Goal: Navigation & Orientation: Find specific page/section

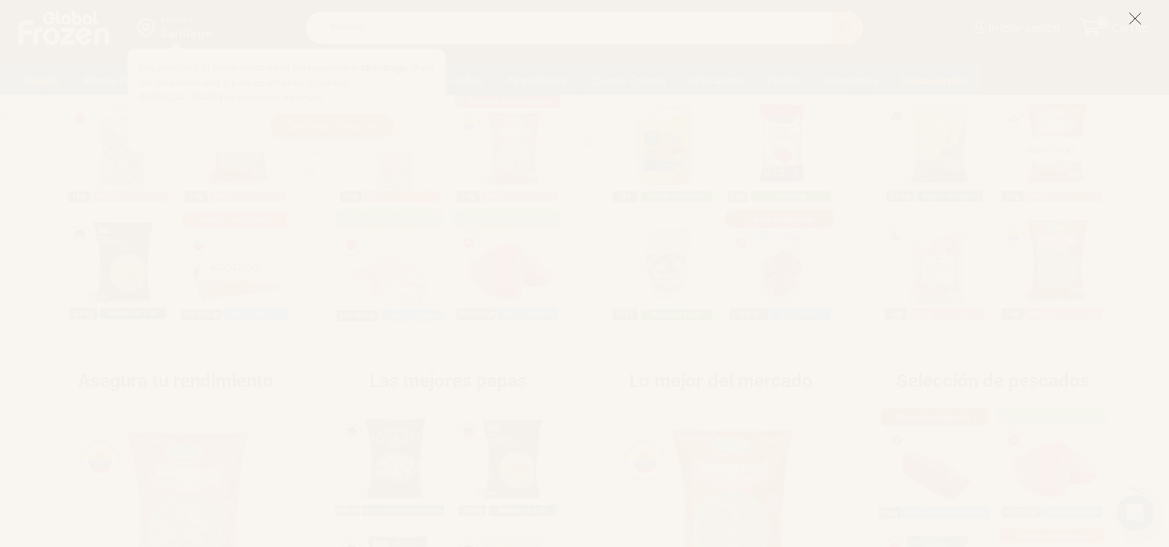
scroll to position [77, 0]
click at [1130, 18] on icon at bounding box center [1135, 19] width 14 height 14
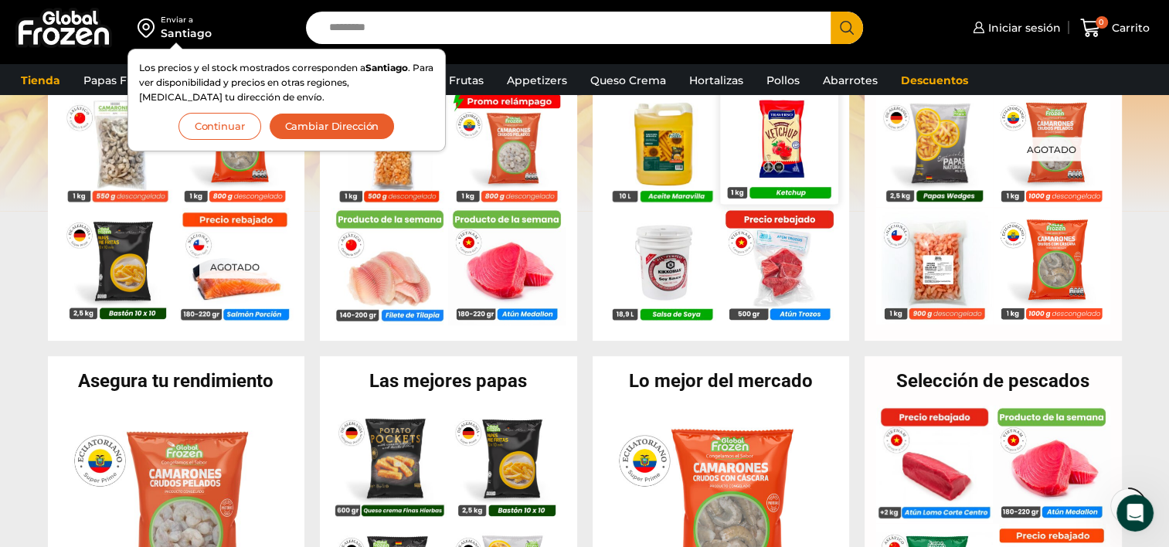
scroll to position [618, 0]
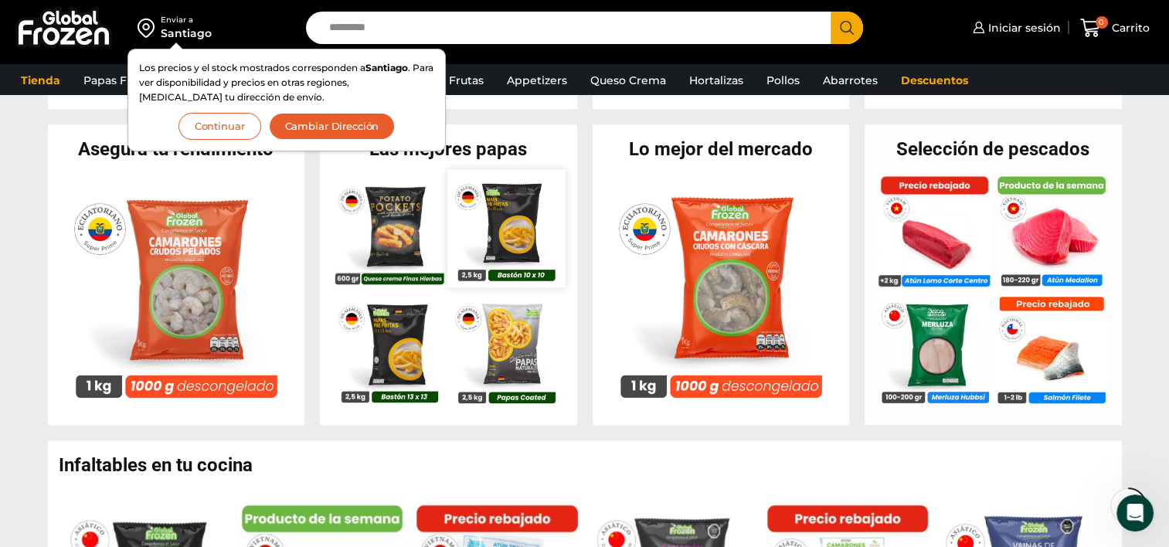
click at [519, 218] on img at bounding box center [506, 228] width 117 height 117
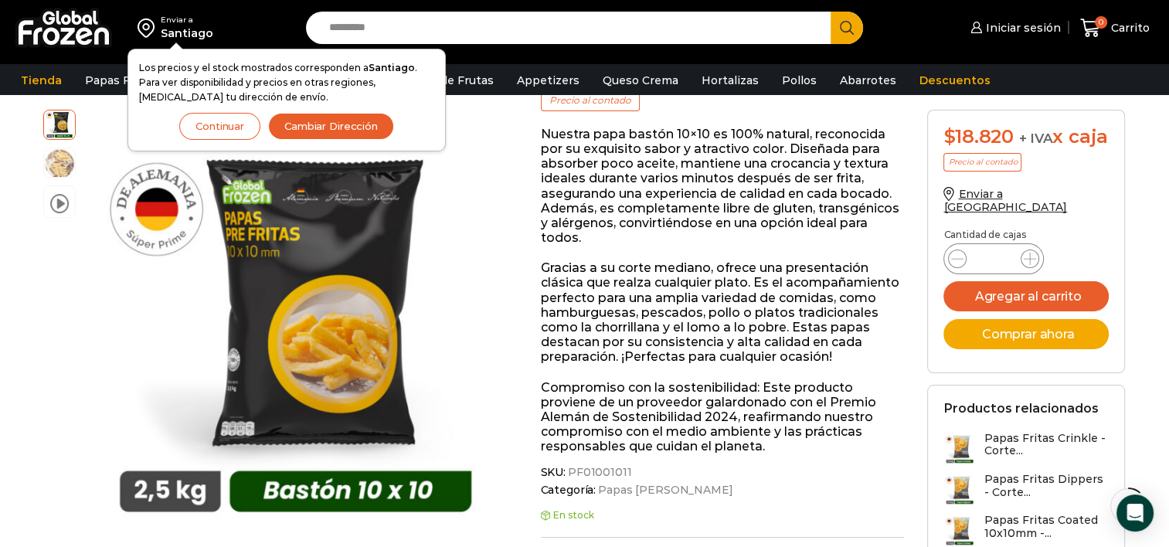
scroll to position [464, 0]
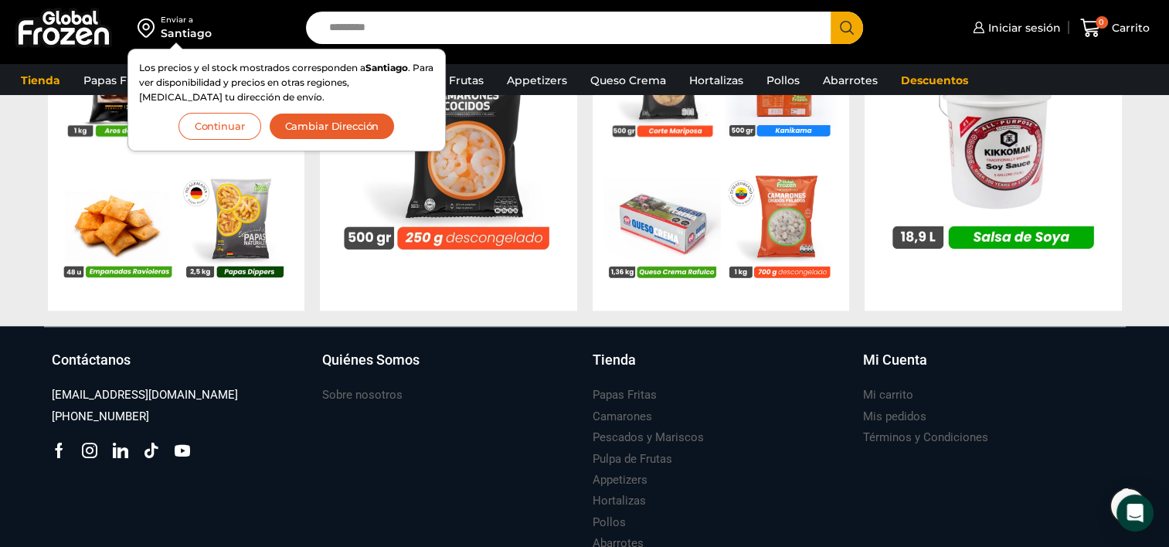
scroll to position [1468, 0]
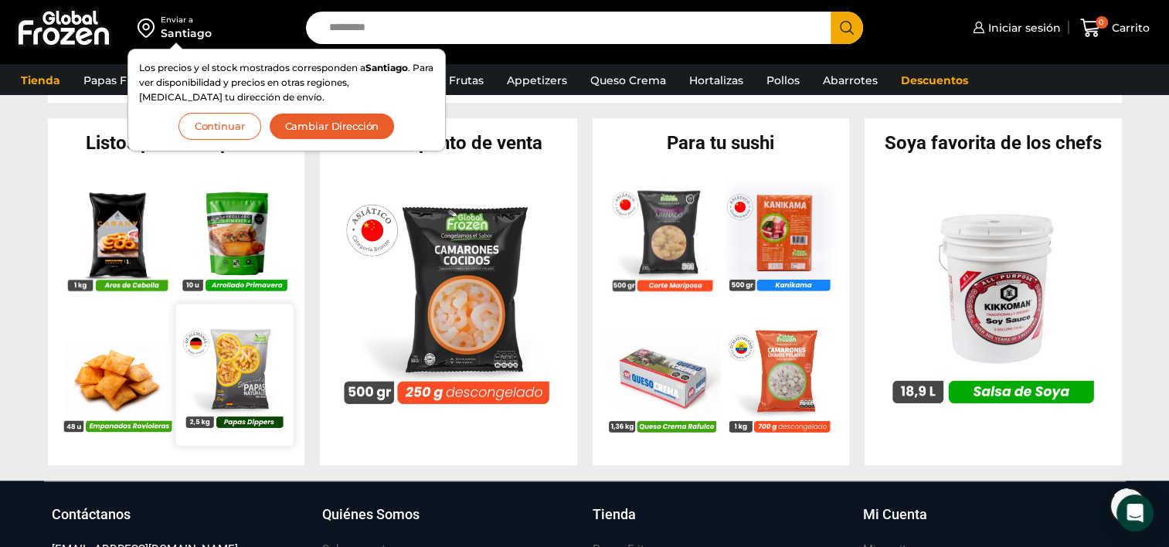
click at [234, 373] on img at bounding box center [233, 374] width 117 height 117
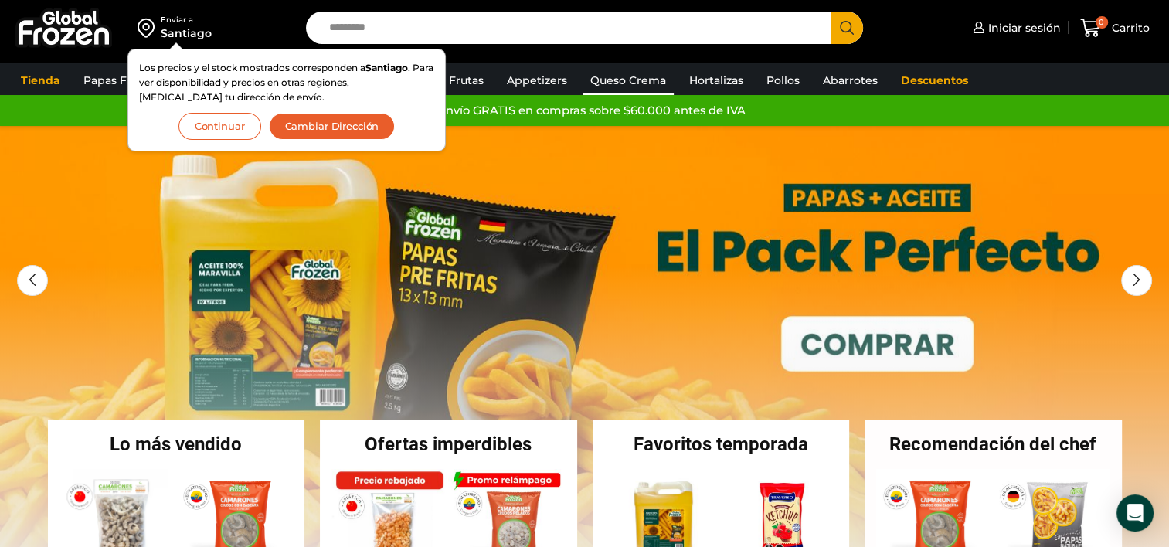
click at [620, 76] on link "Queso Crema" at bounding box center [628, 80] width 91 height 29
